Goal: Information Seeking & Learning: Compare options

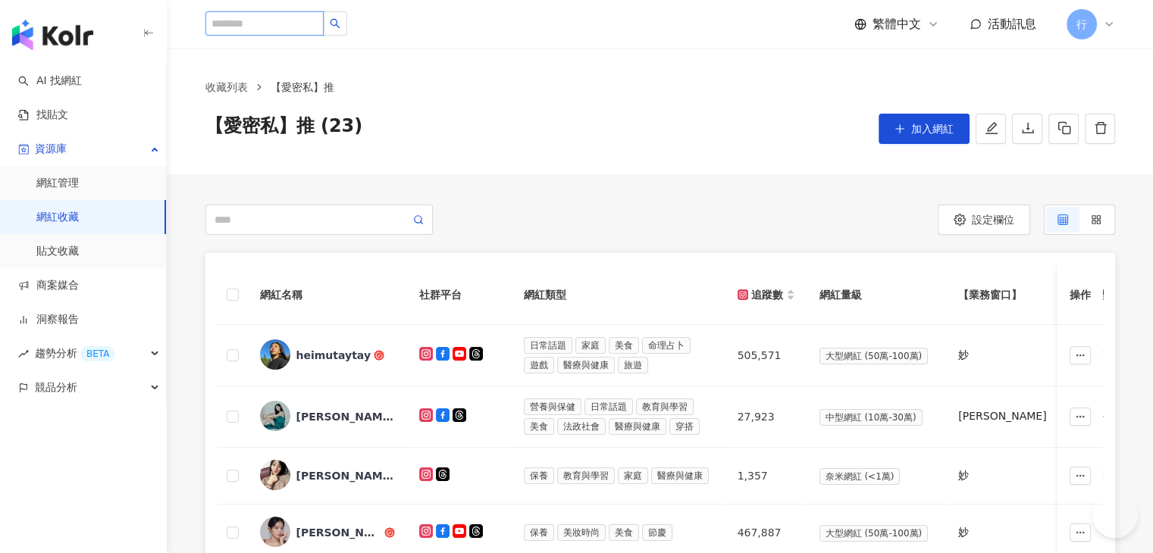
click at [304, 19] on input "search" at bounding box center [264, 23] width 118 height 24
type input "****"
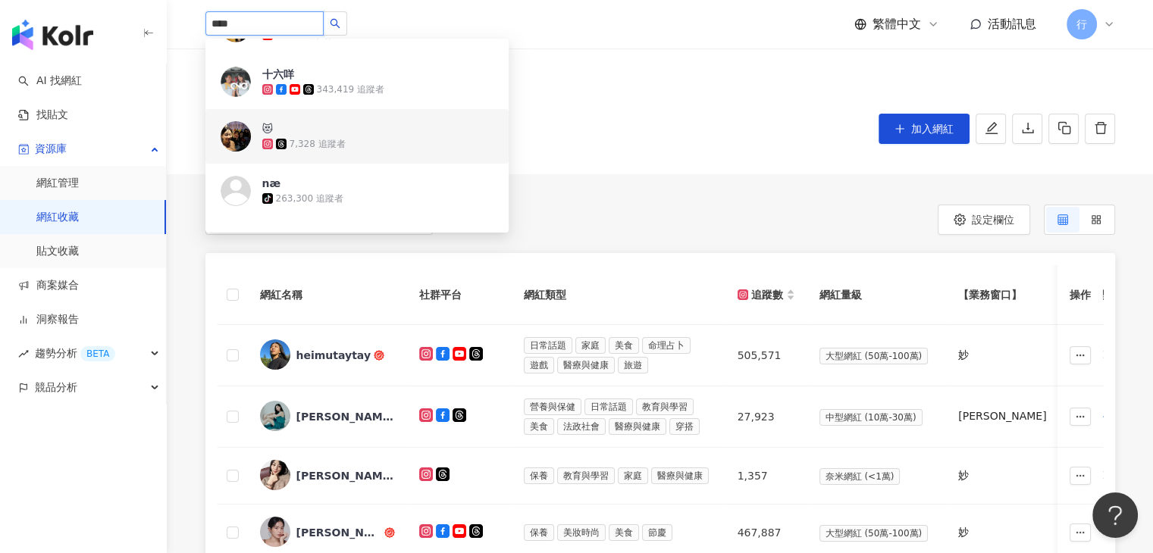
scroll to position [76, 0]
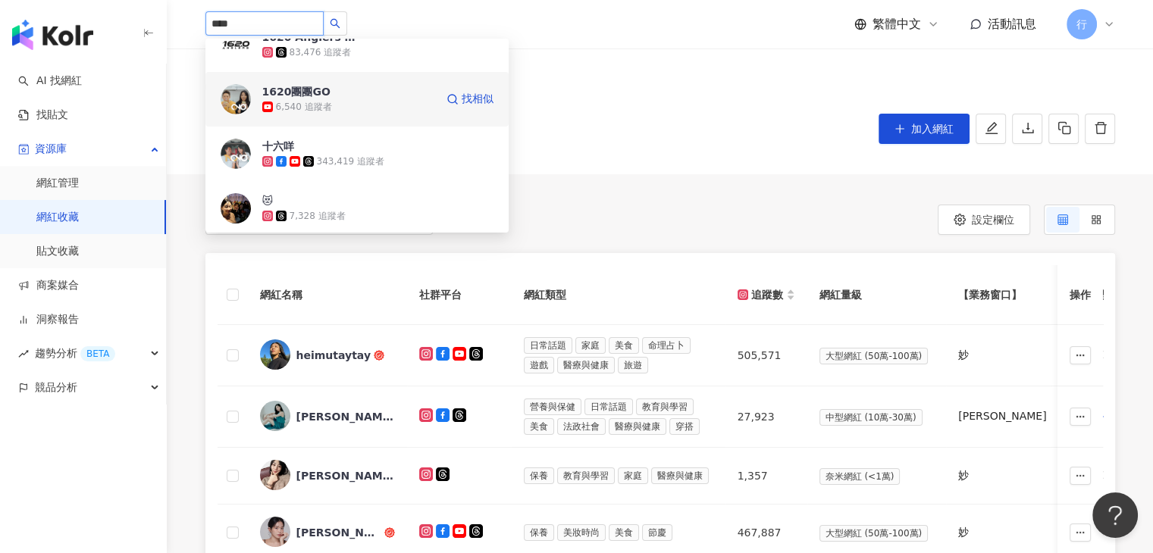
click at [342, 104] on div "6,540 追蹤者" at bounding box center [348, 106] width 173 height 15
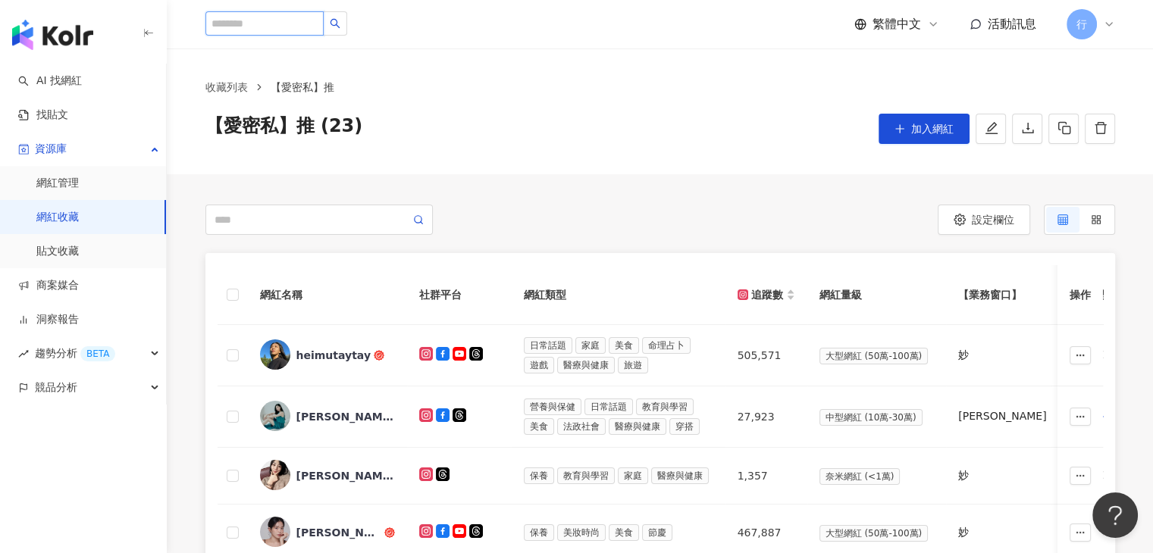
click at [324, 17] on input "search" at bounding box center [264, 23] width 118 height 24
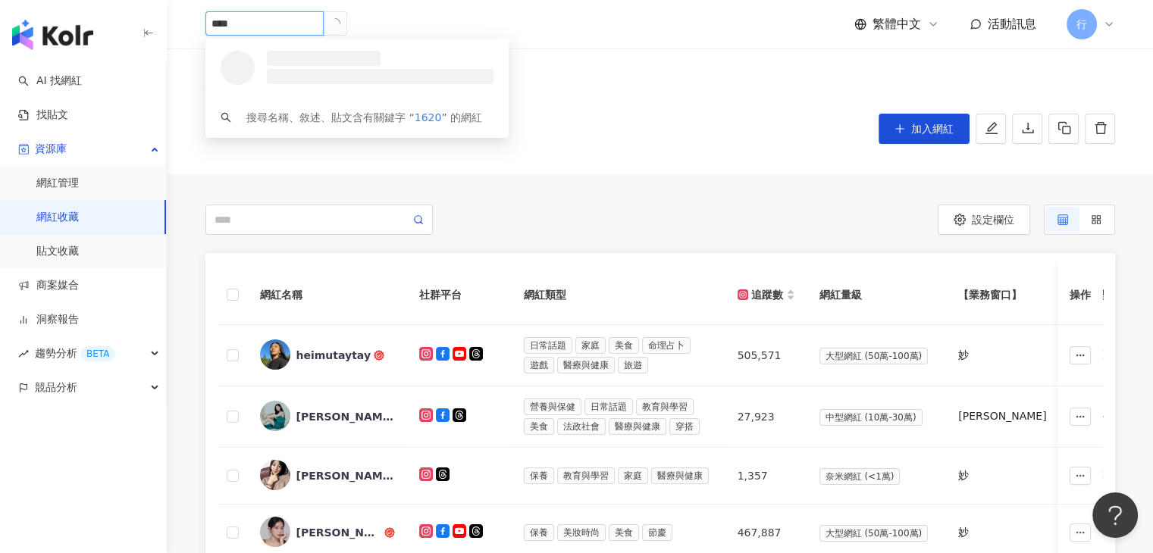
scroll to position [0, 0]
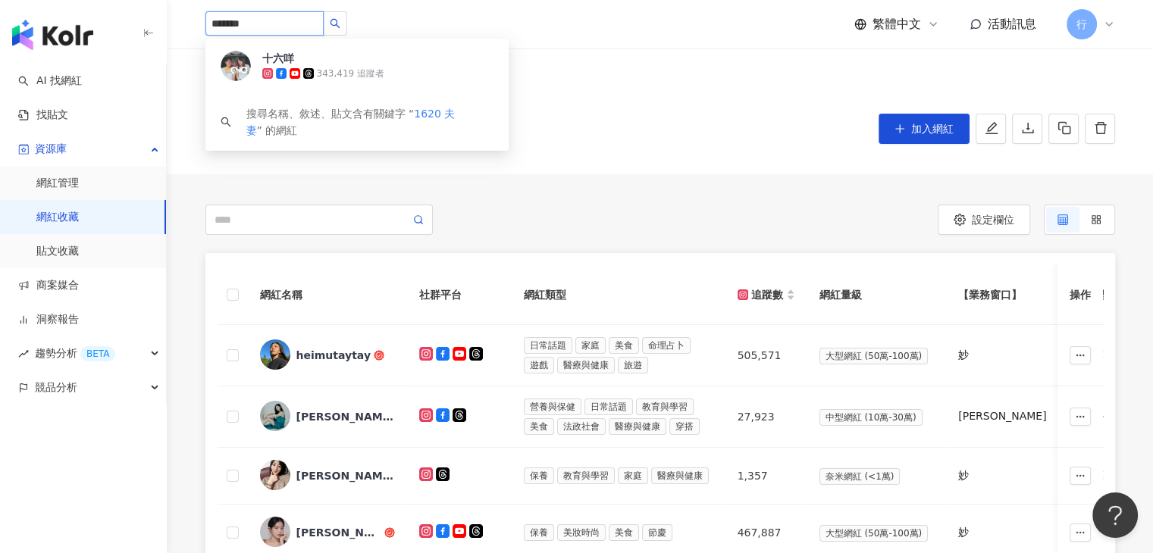
click at [243, 22] on input "*******" at bounding box center [264, 23] width 118 height 24
type input "******"
click at [242, 55] on img at bounding box center [236, 66] width 30 height 30
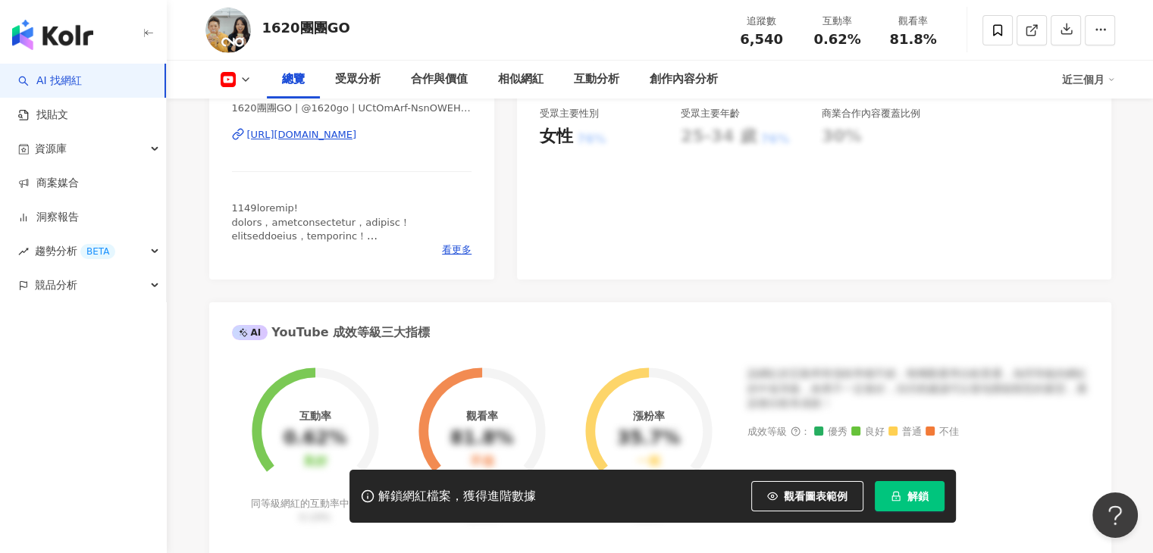
scroll to position [379, 0]
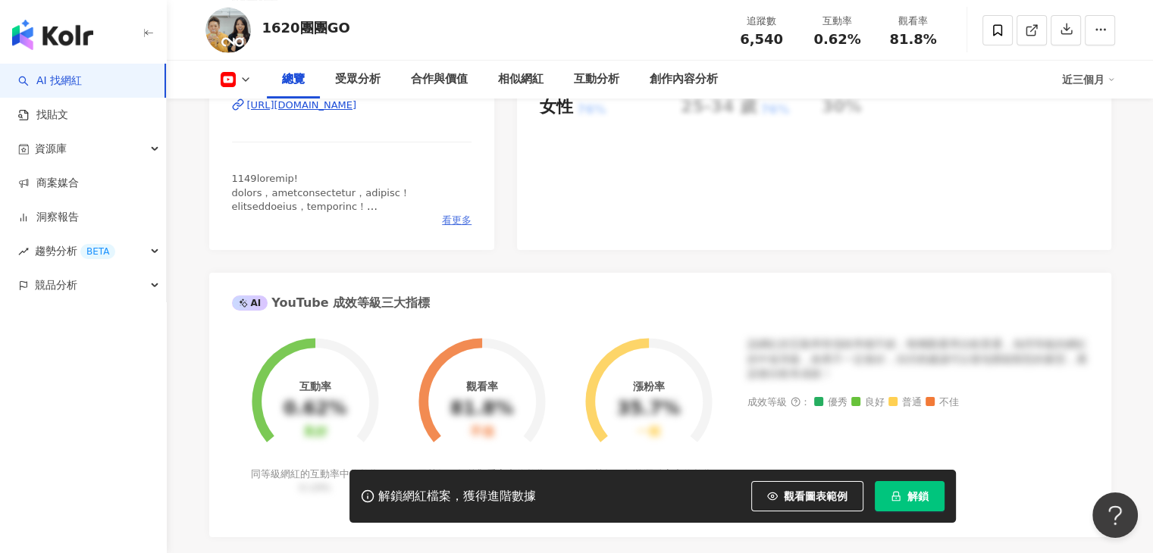
click at [447, 221] on span "看更多" at bounding box center [457, 221] width 30 height 14
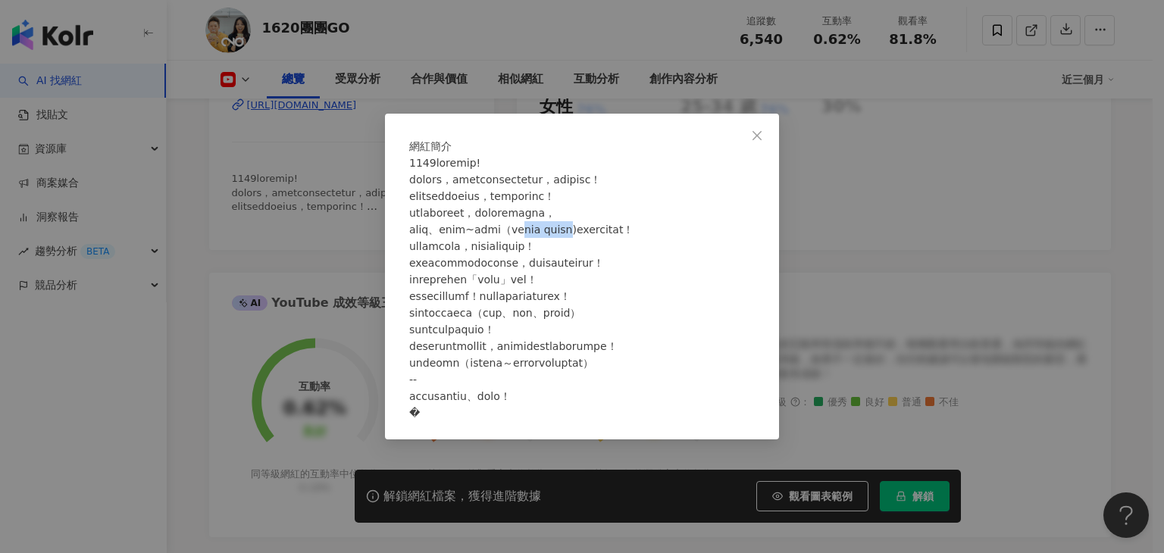
drag, startPoint x: 591, startPoint y: 232, endPoint x: 634, endPoint y: 227, distance: 44.3
click at [634, 227] on span at bounding box center [521, 288] width 224 height 262
click at [623, 233] on span at bounding box center [521, 288] width 224 height 262
click at [368, 165] on div "網紅簡介" at bounding box center [582, 276] width 1164 height 553
click at [350, 161] on div "網紅簡介" at bounding box center [582, 276] width 1164 height 553
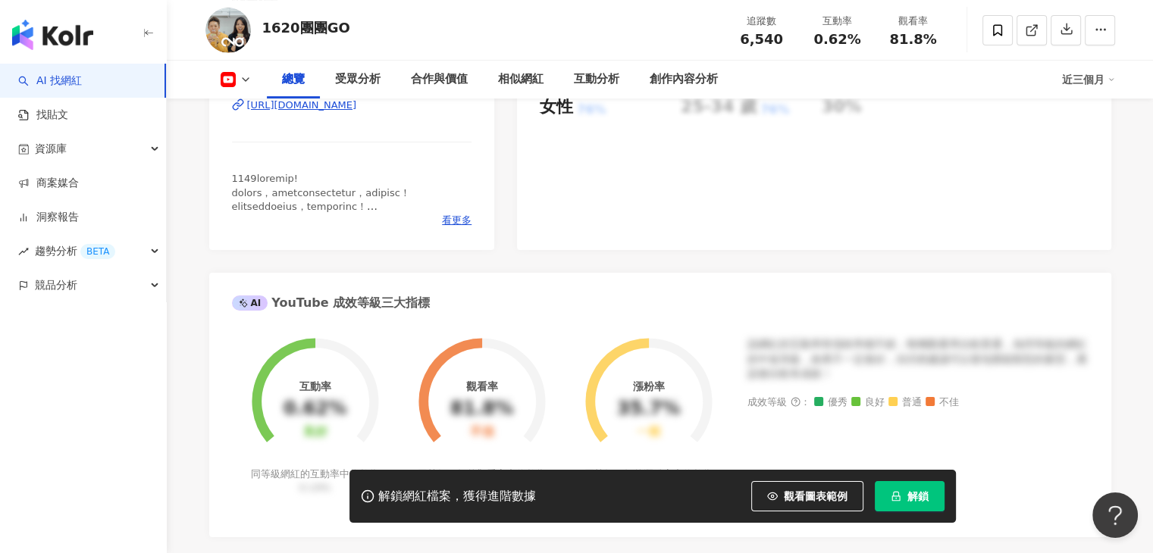
click at [242, 81] on icon at bounding box center [246, 80] width 12 height 12
click at [311, 58] on div "1620團團GO 追蹤數 6,540 互動率 0.62% 觀看率 81.8%" at bounding box center [660, 30] width 970 height 60
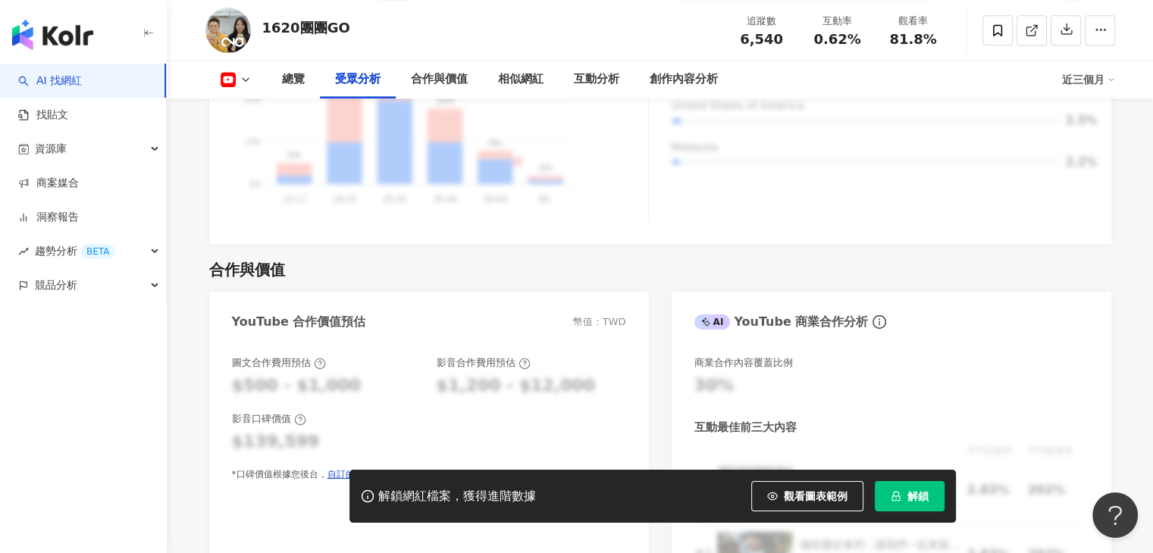
scroll to position [1289, 0]
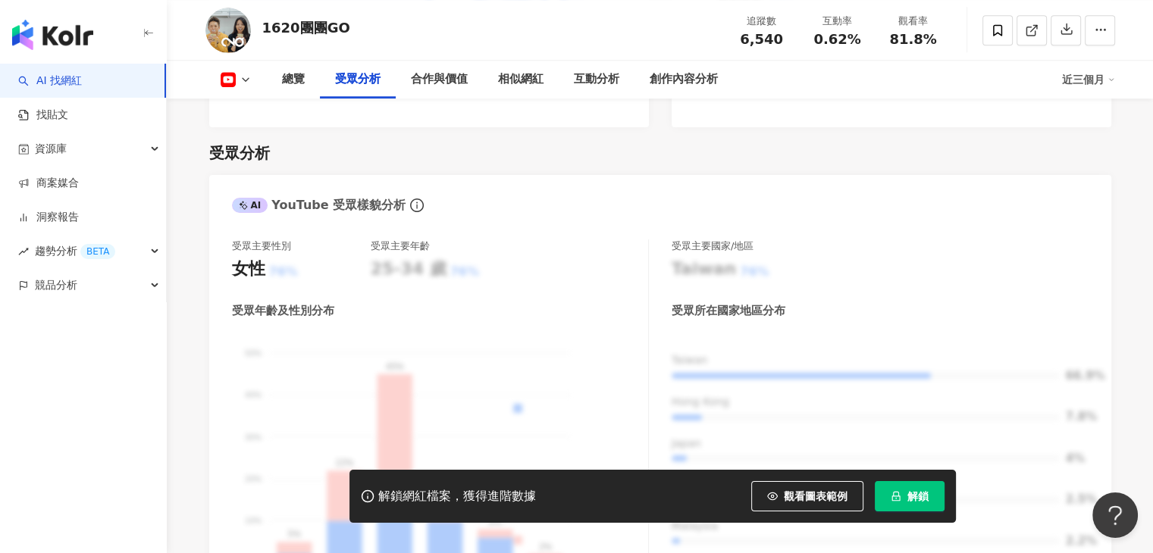
click at [247, 84] on icon at bounding box center [246, 80] width 12 height 12
click at [377, 142] on div "受眾分析 AI YouTube 受眾樣貌分析 受眾主要性別 女性 76% 受眾主要年齡 25-34 歲 76% 受眾年齡及性別分布 男性 女性 50% 50%…" at bounding box center [660, 375] width 902 height 496
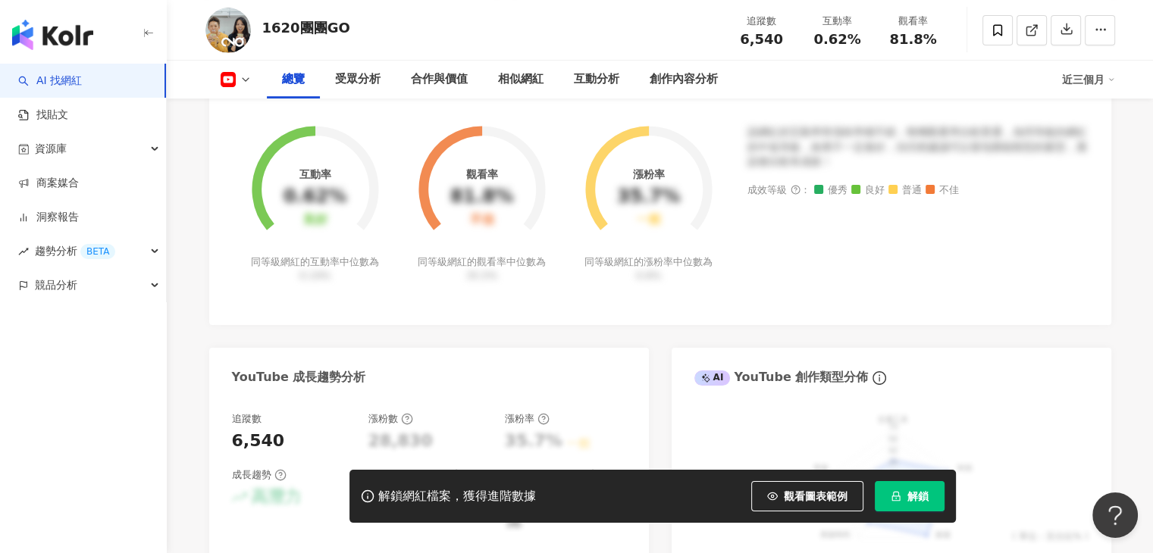
scroll to position [379, 0]
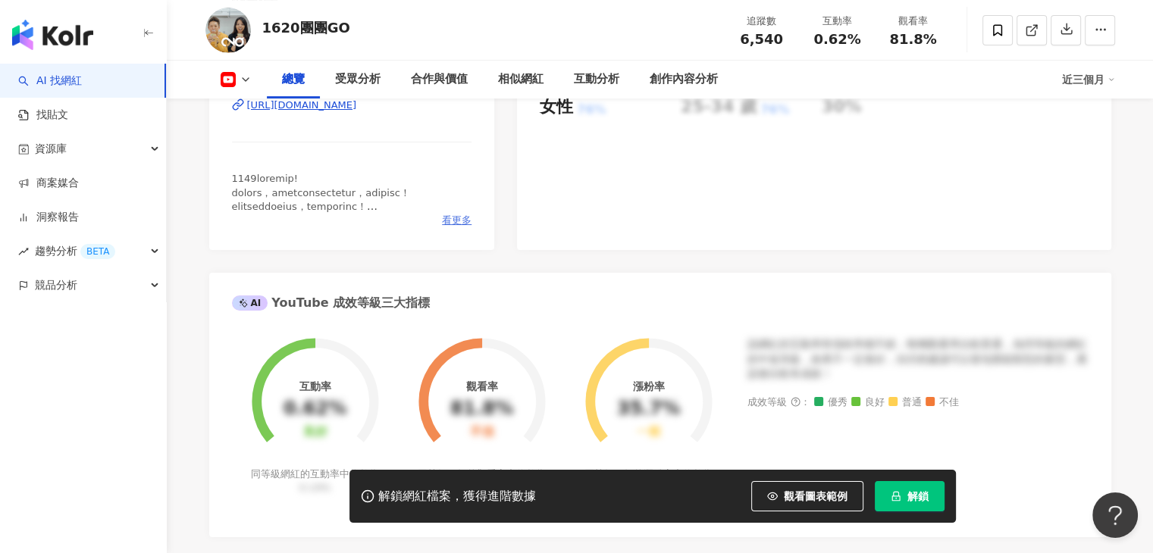
click at [449, 218] on span "看更多" at bounding box center [457, 221] width 30 height 14
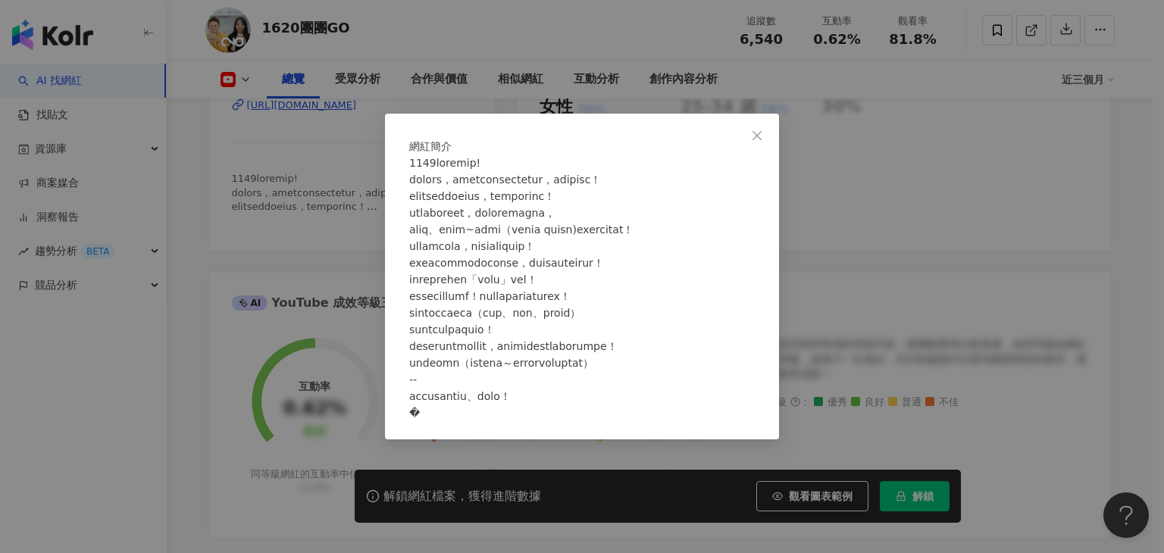
click at [837, 243] on div "網紅簡介" at bounding box center [582, 276] width 1164 height 553
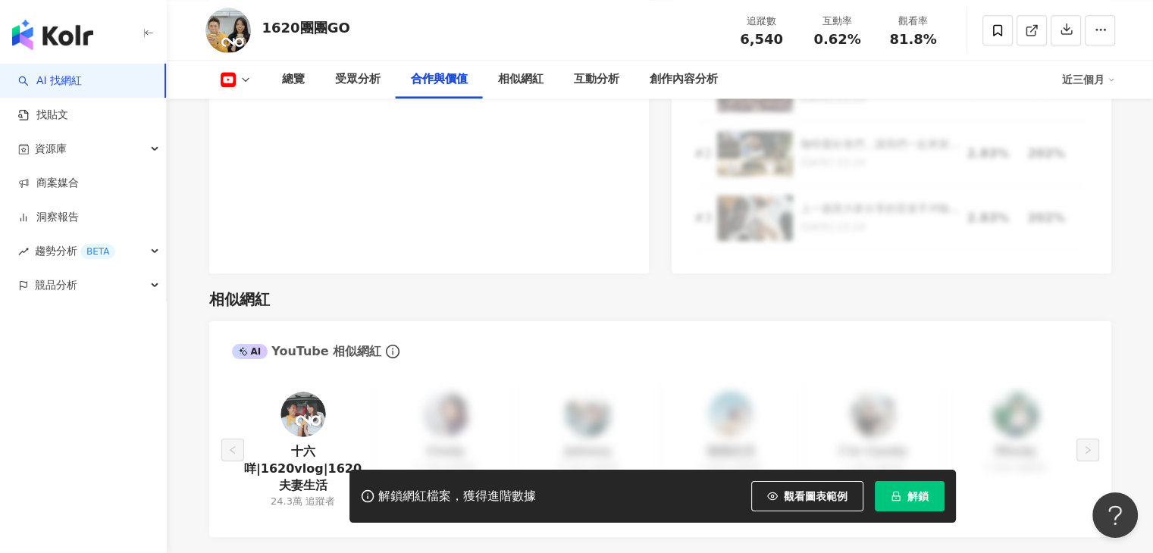
scroll to position [2165, 0]
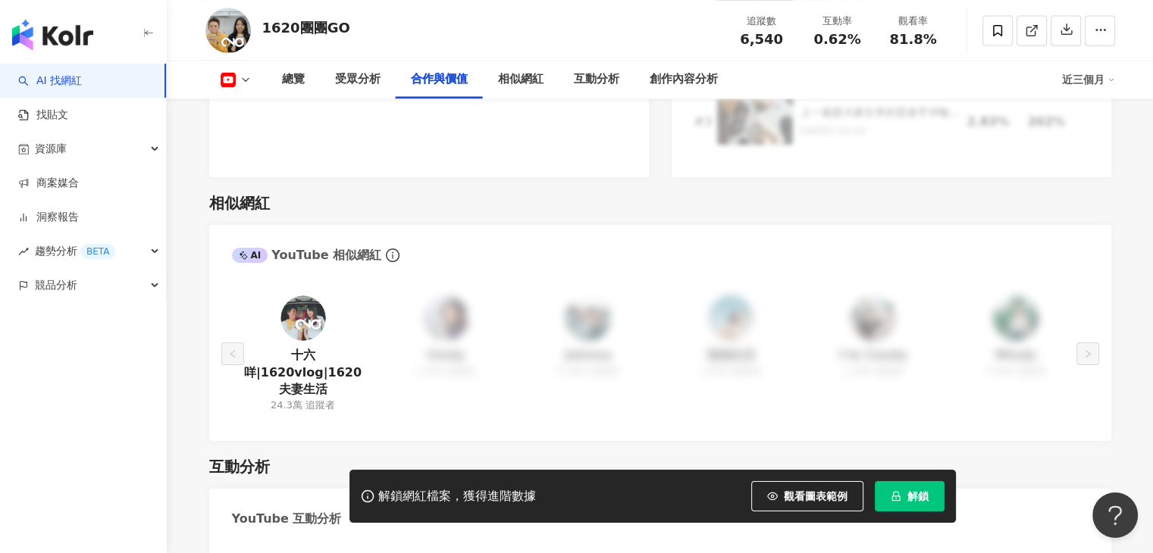
click at [245, 73] on button at bounding box center [235, 79] width 61 height 15
click at [242, 115] on button "YouTube" at bounding box center [249, 107] width 70 height 21
click at [249, 75] on icon at bounding box center [246, 80] width 12 height 12
click at [238, 114] on button "YouTube" at bounding box center [249, 107] width 70 height 21
click at [240, 86] on button at bounding box center [235, 79] width 61 height 15
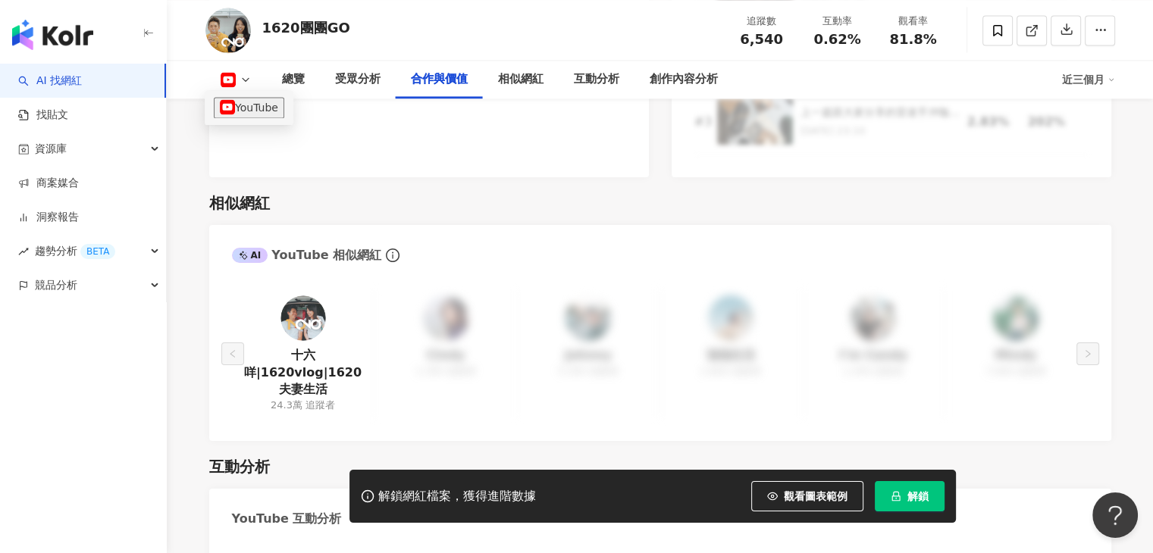
click at [244, 112] on button "YouTube" at bounding box center [249, 107] width 70 height 21
click at [241, 83] on icon at bounding box center [246, 80] width 12 height 12
click at [256, 100] on button "YouTube" at bounding box center [249, 107] width 70 height 21
drag, startPoint x: 346, startPoint y: 30, endPoint x: 265, endPoint y: 36, distance: 81.4
click at [265, 36] on div "1620團團GO 追蹤數 6,540 互動率 0.62% 觀看率 81.8%" at bounding box center [660, 30] width 970 height 60
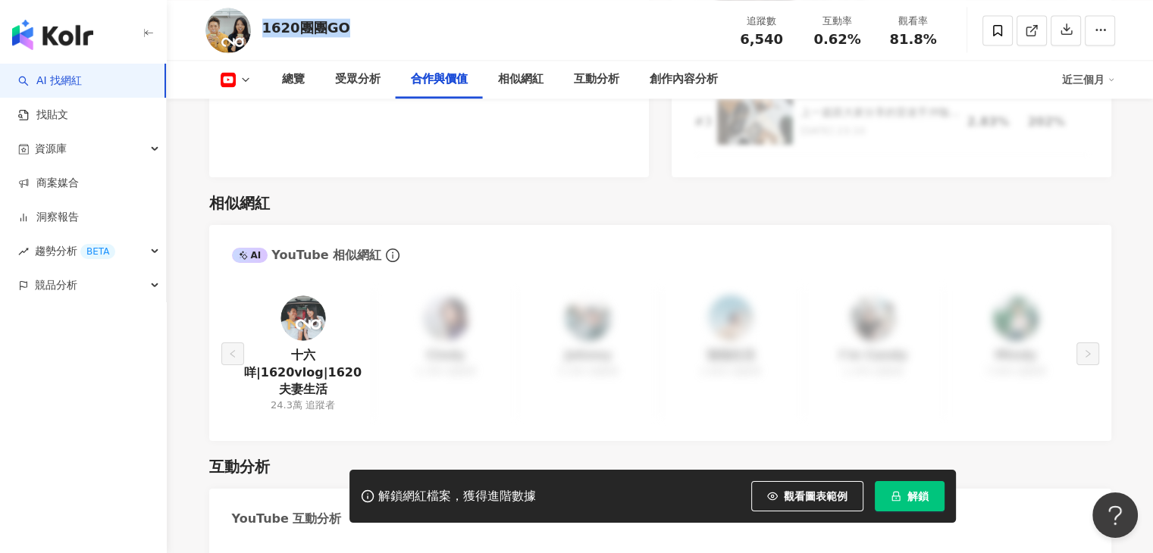
copy div "1620團團GO"
click at [619, 192] on div "相似網紅 AI YouTube 相似網紅 十六咩|1620vlog|1620 夫妻生活 24.3萬 追蹤者 Cindy 1,300 追蹤者 Johnny 5,…" at bounding box center [660, 308] width 902 height 263
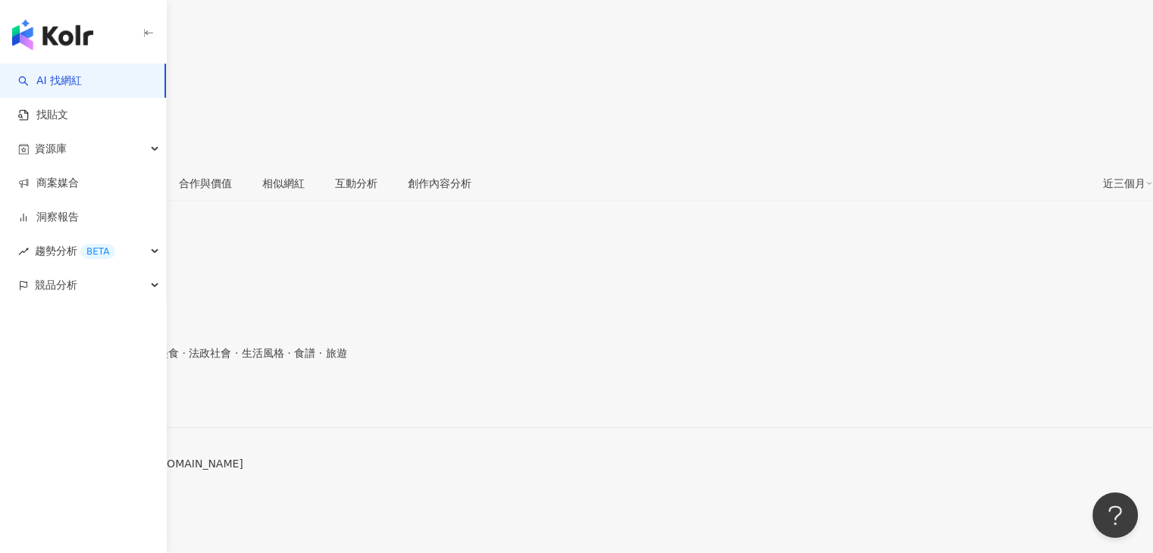
scroll to position [303, 0]
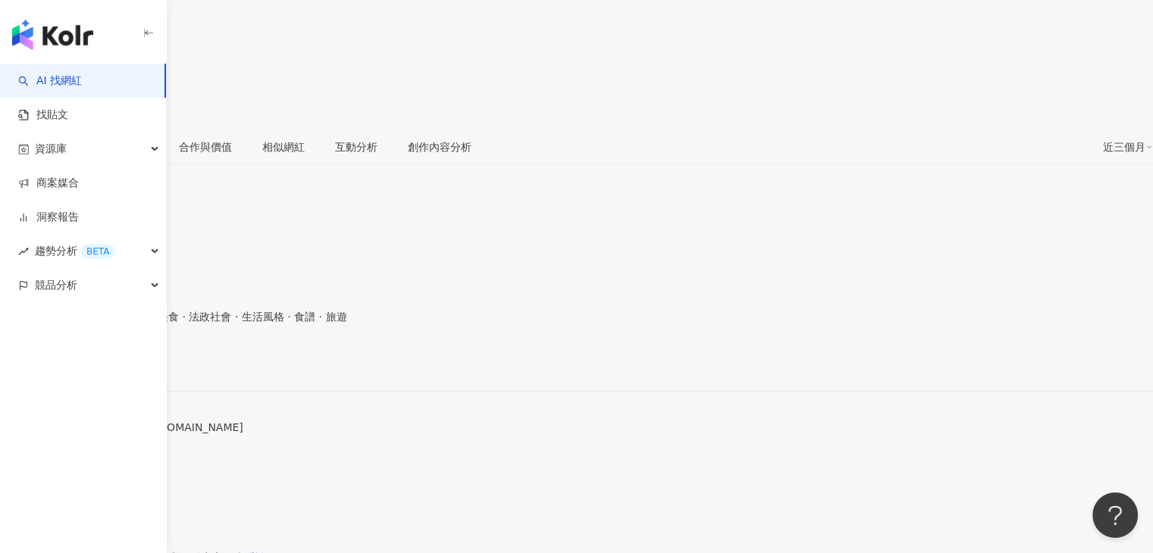
click at [32, 457] on span "看更多" at bounding box center [16, 463] width 32 height 12
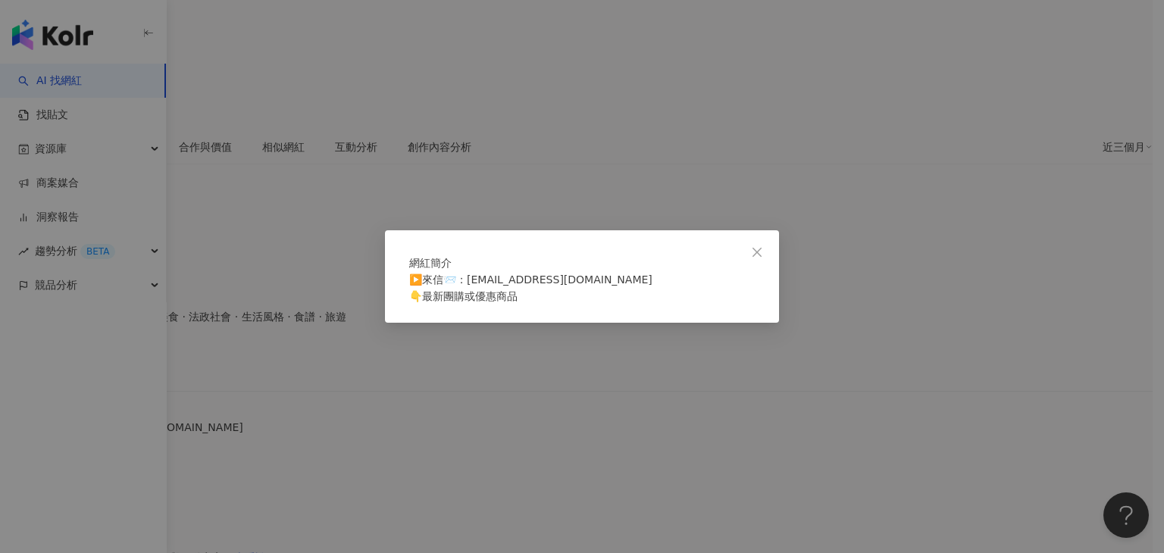
drag, startPoint x: 752, startPoint y: 224, endPoint x: 678, endPoint y: 234, distance: 74.3
click at [752, 246] on icon "close" at bounding box center [757, 252] width 12 height 12
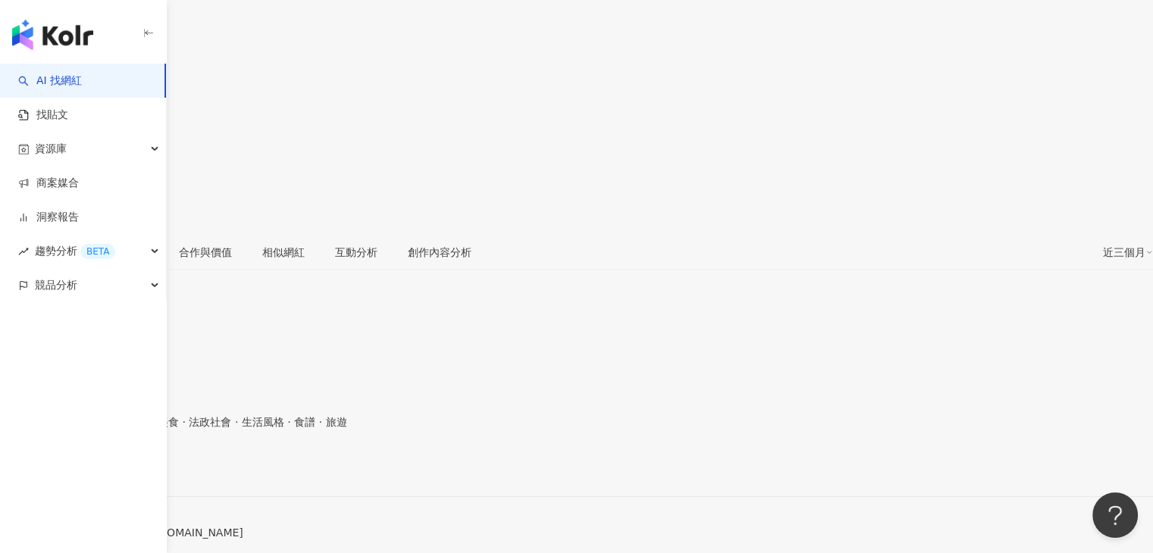
scroll to position [152, 0]
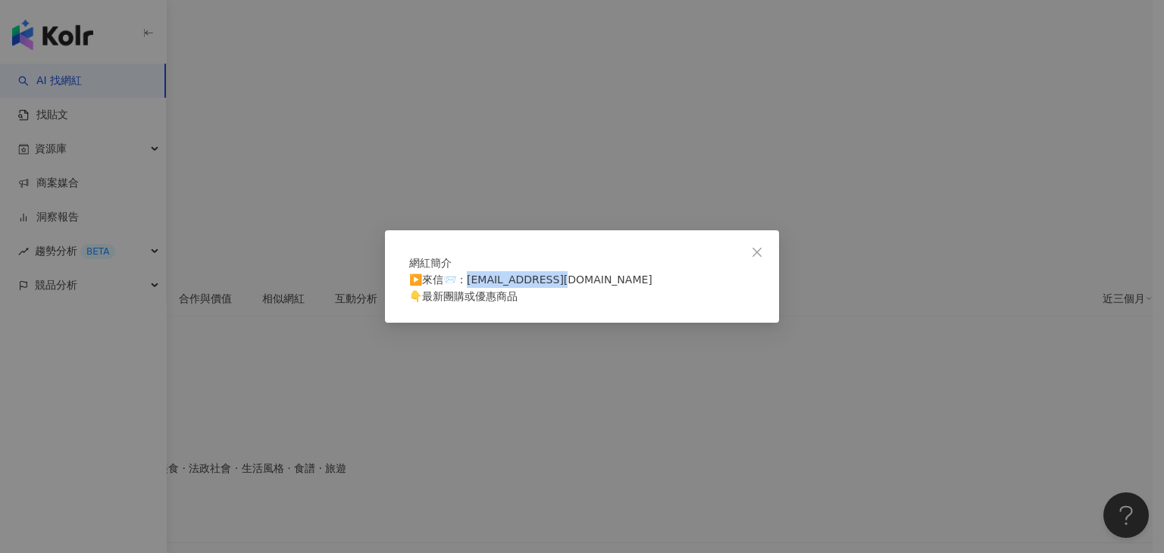
drag, startPoint x: 477, startPoint y: 289, endPoint x: 572, endPoint y: 276, distance: 95.6
click at [572, 276] on div "▶️來信📨：[EMAIL_ADDRESS][DOMAIN_NAME] 👇最新團購或優惠商品" at bounding box center [582, 287] width 346 height 33
copy span "6vlog@gmail.com"
click at [577, 292] on div "▶️來信📨：[EMAIL_ADDRESS][DOMAIN_NAME] 👇最新團購或優惠商品" at bounding box center [582, 287] width 346 height 33
click at [337, 305] on div "網紅簡介 ▶️來信📨：16vlog@gmail.com 👇最新團購或優惠商品" at bounding box center [582, 276] width 1164 height 553
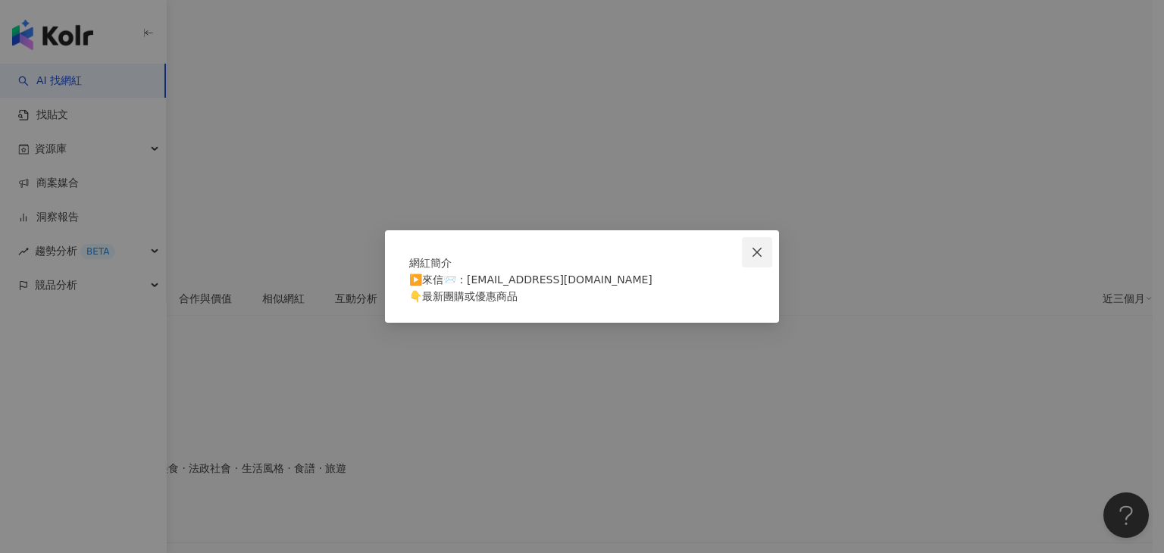
click at [759, 246] on icon "close" at bounding box center [757, 252] width 12 height 12
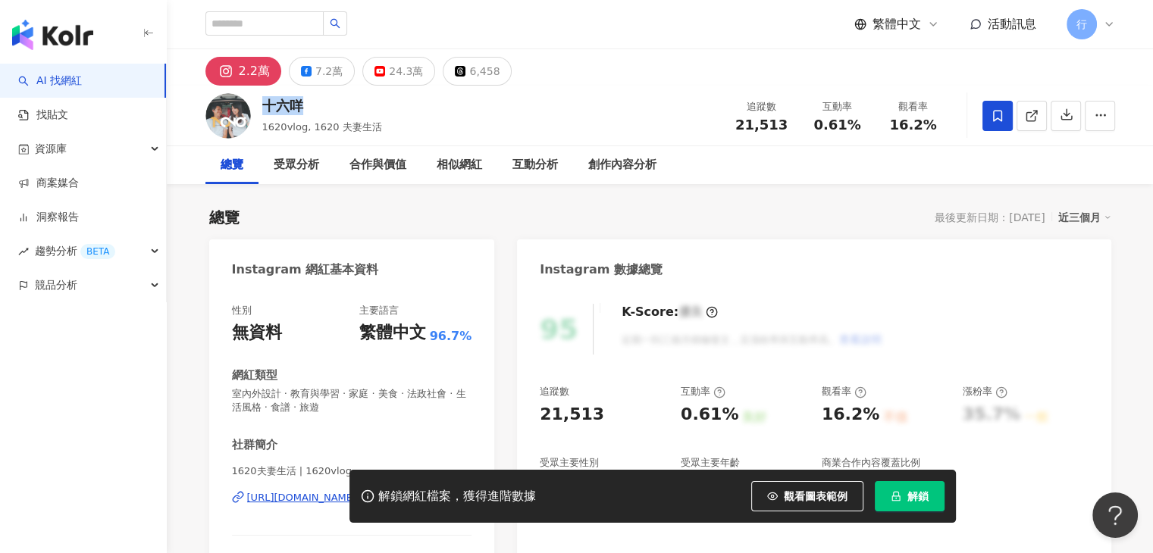
drag, startPoint x: 321, startPoint y: 108, endPoint x: 261, endPoint y: 105, distance: 60.7
click at [261, 105] on div "十六咩 1620vlog, 1620 夫妻生活 追蹤數 21,513 互動率 0.61% 觀看率 16.2%" at bounding box center [660, 116] width 970 height 60
copy div "十六咩"
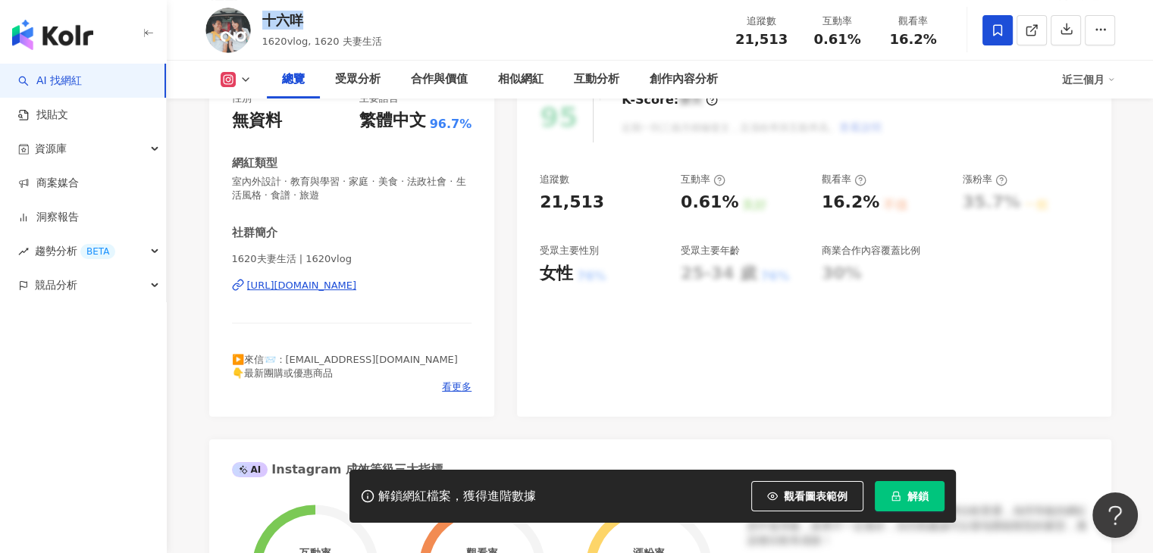
scroll to position [303, 0]
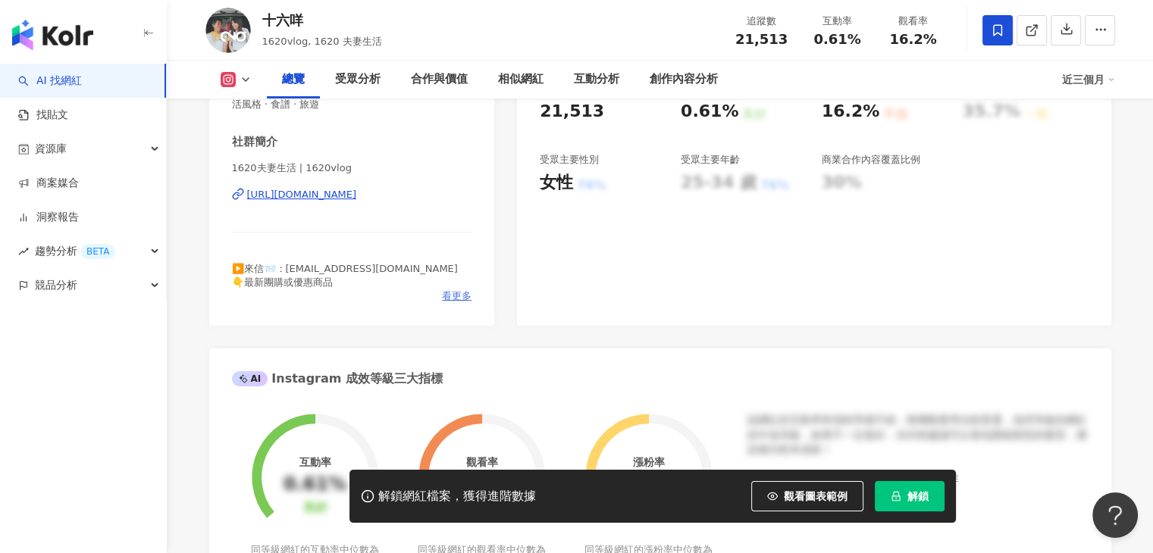
click at [461, 297] on span "看更多" at bounding box center [457, 297] width 30 height 14
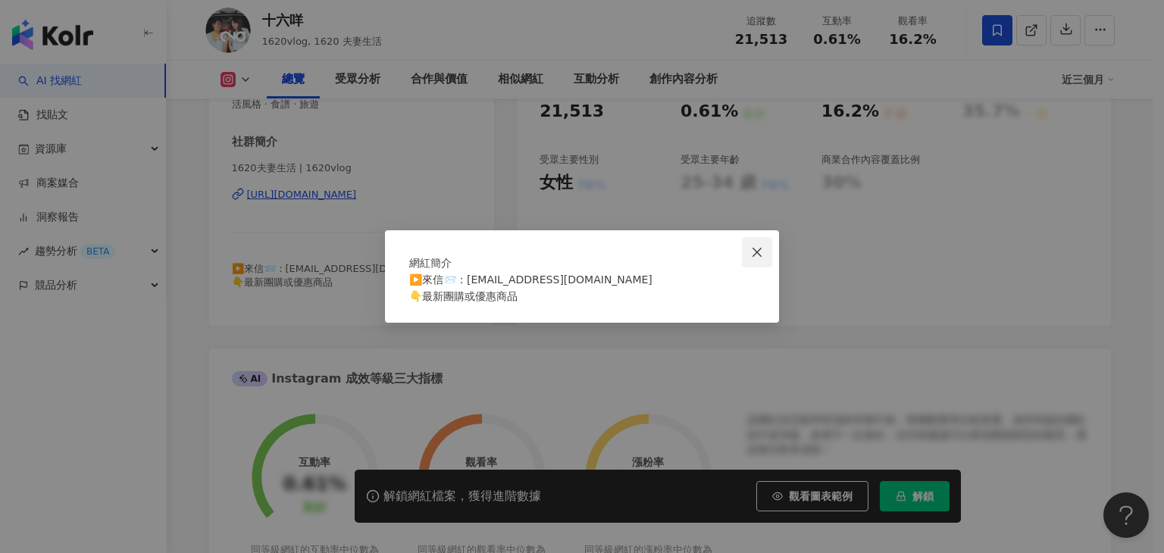
click at [761, 246] on icon "close" at bounding box center [757, 252] width 12 height 12
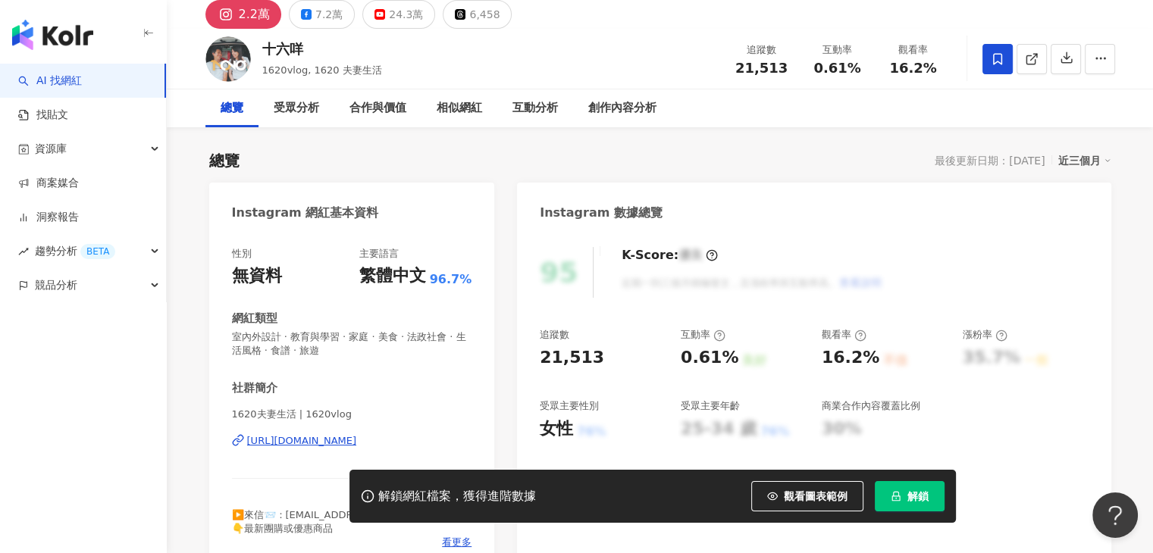
scroll to position [0, 0]
